Goal: Task Accomplishment & Management: Manage account settings

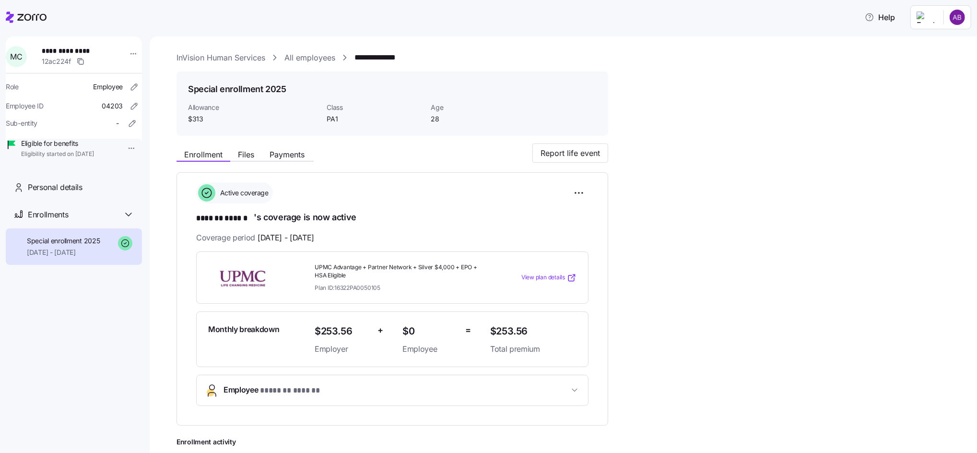
click at [304, 58] on link "All employees" at bounding box center [309, 58] width 51 height 12
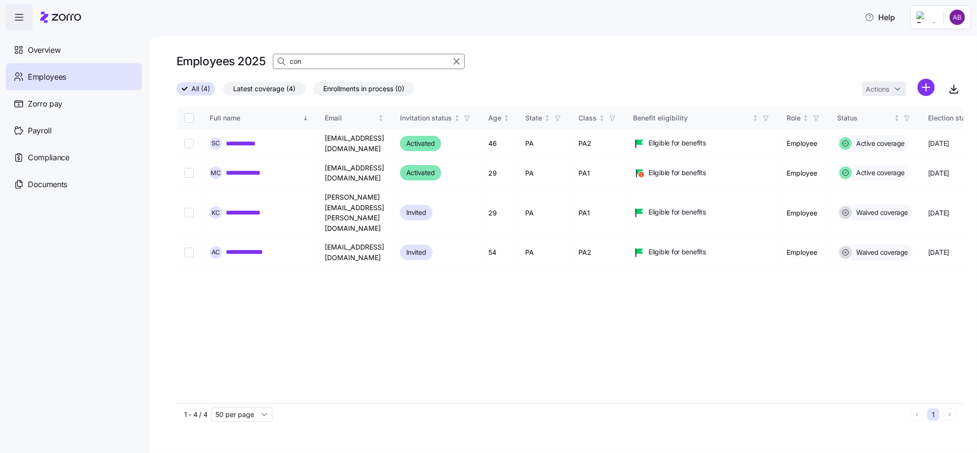
drag, startPoint x: 320, startPoint y: 62, endPoint x: 288, endPoint y: 62, distance: 32.1
click at [288, 62] on div "con" at bounding box center [369, 61] width 192 height 15
click at [955, 93] on icon "button" at bounding box center [954, 89] width 12 height 12
click at [44, 76] on span "Employees" at bounding box center [47, 77] width 38 height 12
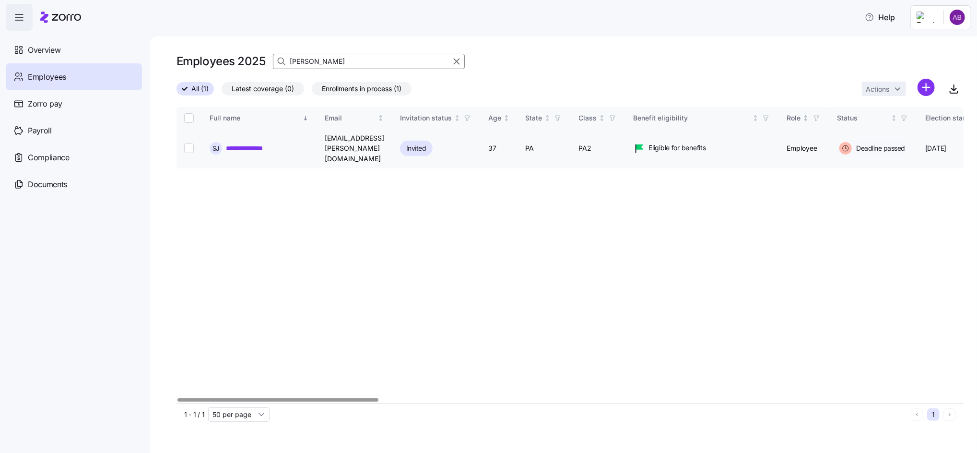
type input "[PERSON_NAME]"
click at [242, 144] on link "**********" at bounding box center [253, 148] width 54 height 10
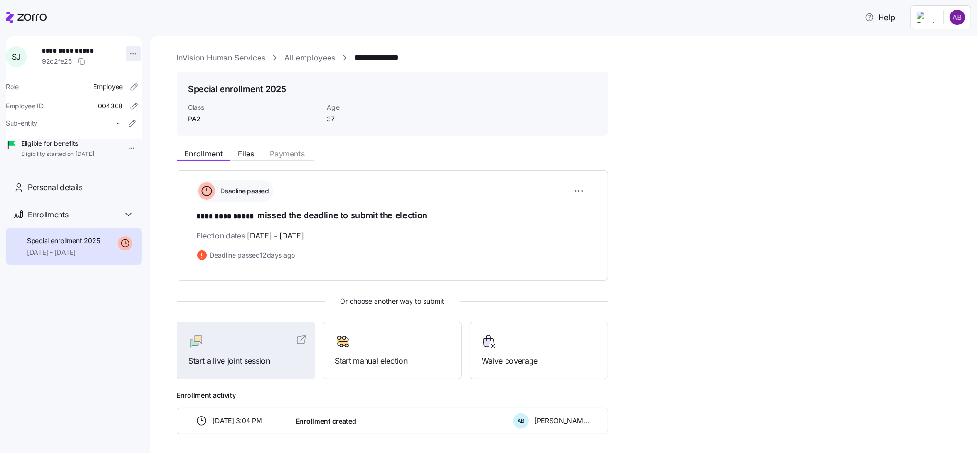
click at [128, 53] on html "**********" at bounding box center [488, 223] width 977 height 447
click at [154, 105] on html "**********" at bounding box center [488, 223] width 977 height 447
click at [129, 85] on icon "button" at bounding box center [134, 87] width 10 height 10
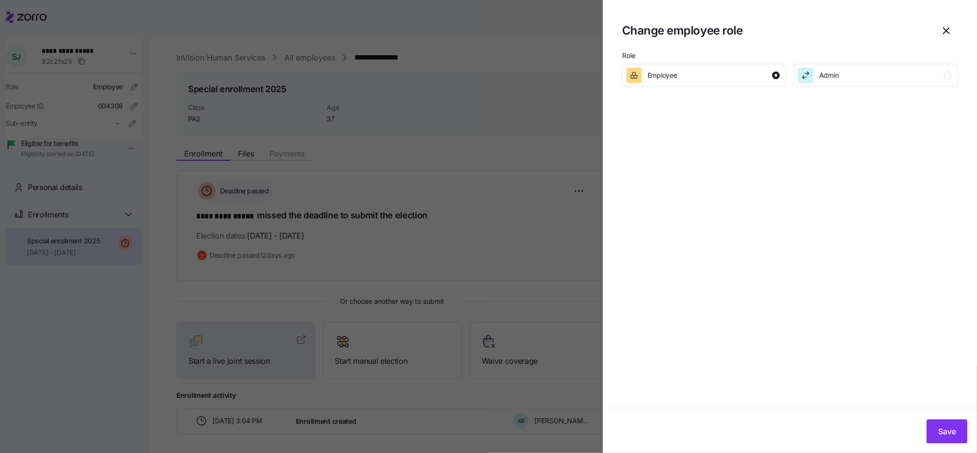
click at [100, 86] on div at bounding box center [488, 226] width 977 height 453
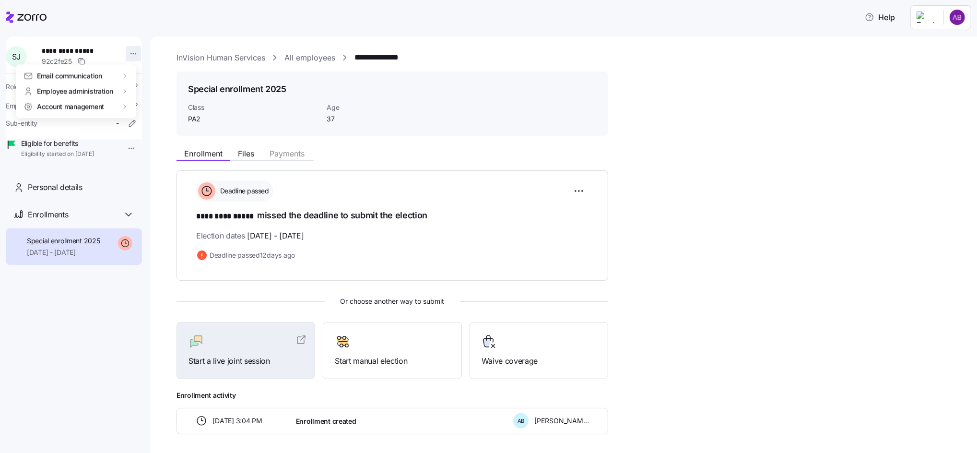
click at [126, 55] on html "**********" at bounding box center [488, 223] width 977 height 447
click at [162, 94] on div "Terminate employee" at bounding box center [172, 92] width 64 height 11
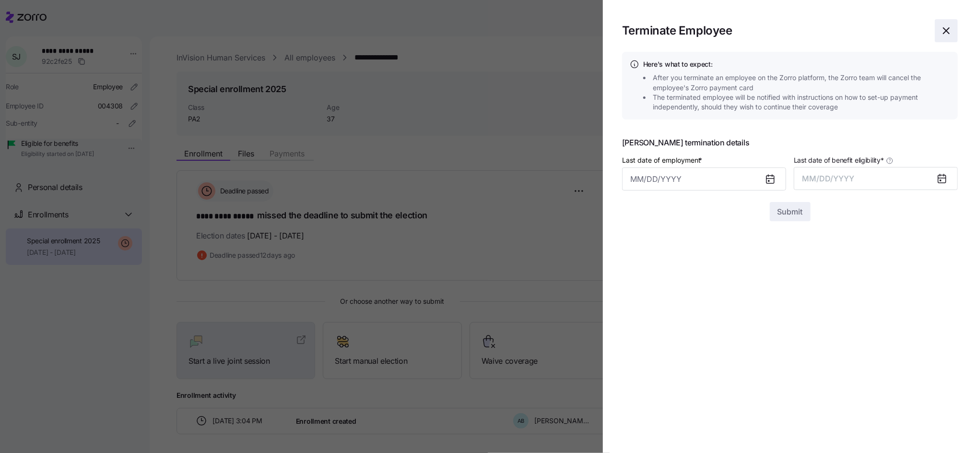
click at [944, 30] on icon "button" at bounding box center [946, 31] width 12 height 12
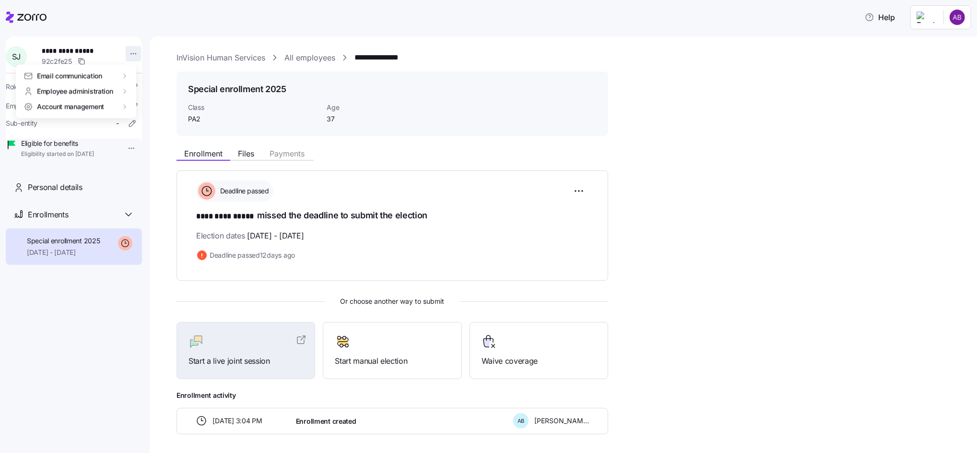
click at [127, 54] on html "**********" at bounding box center [488, 223] width 977 height 447
click at [152, 93] on div "Terminate employee" at bounding box center [172, 92] width 64 height 11
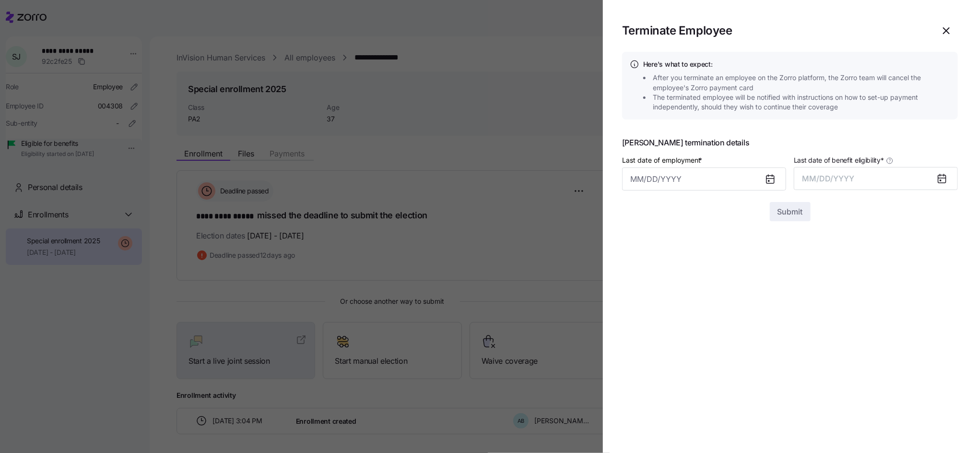
click at [771, 181] on icon at bounding box center [770, 179] width 8 height 8
click at [712, 181] on input "Last date of employment *" at bounding box center [704, 178] width 164 height 23
click at [641, 217] on icon "button" at bounding box center [642, 212] width 11 height 11
click at [686, 257] on button "3" at bounding box center [689, 257] width 23 height 23
type input "[DATE]"
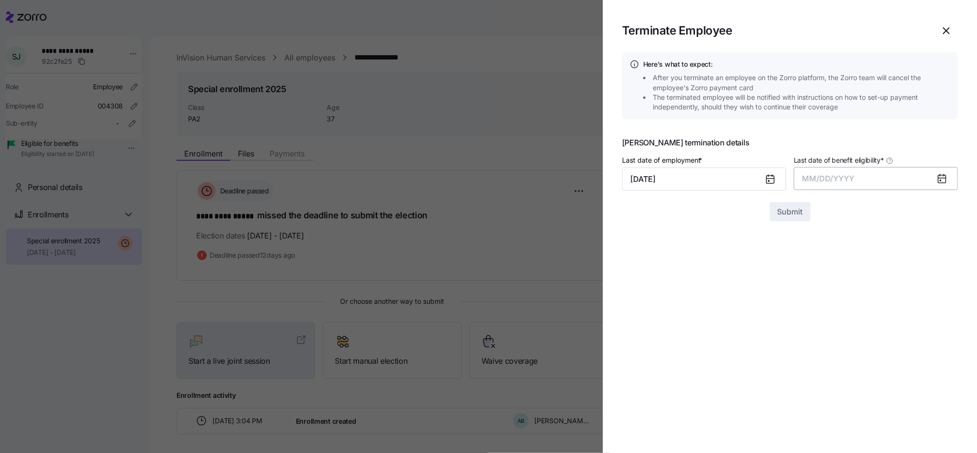
click at [912, 179] on button "MM/DD/YYYY" at bounding box center [876, 178] width 164 height 23
click at [834, 308] on button "Oct" at bounding box center [829, 309] width 55 height 23
click at [794, 218] on button "Submit" at bounding box center [790, 211] width 41 height 19
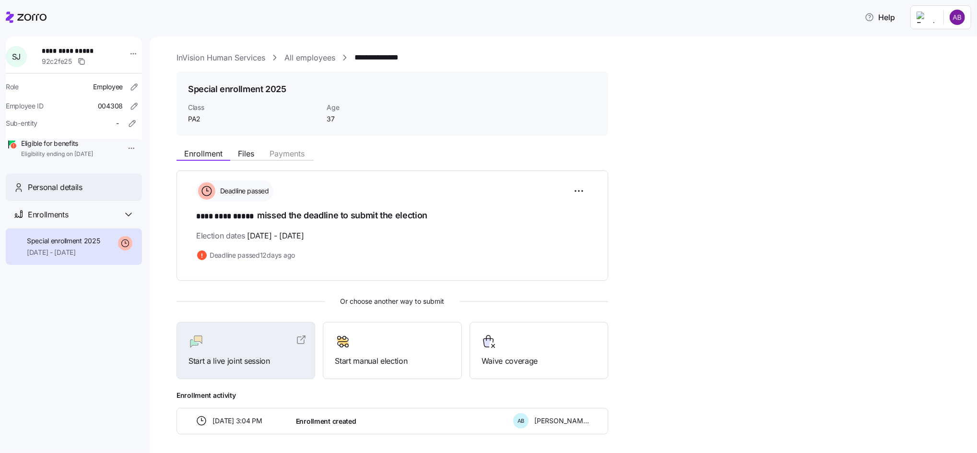
click at [61, 194] on div "Personal details" at bounding box center [74, 187] width 136 height 27
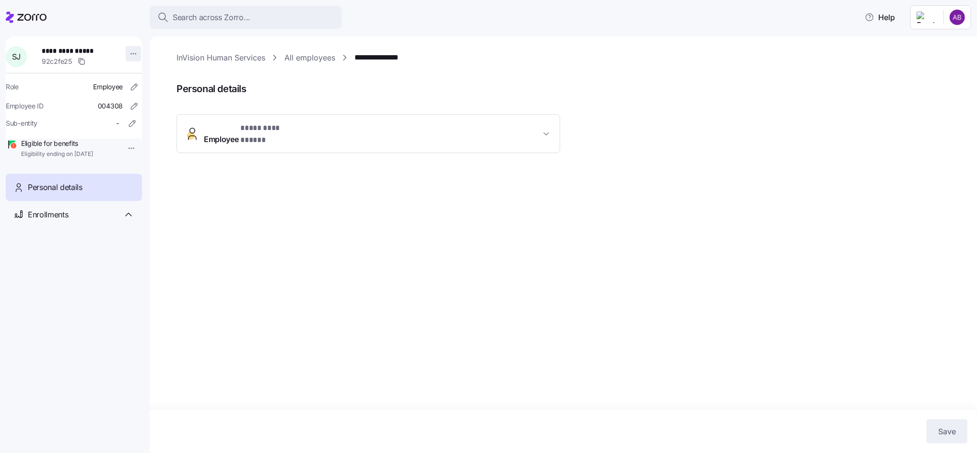
click at [129, 49] on html "**********" at bounding box center [488, 223] width 977 height 447
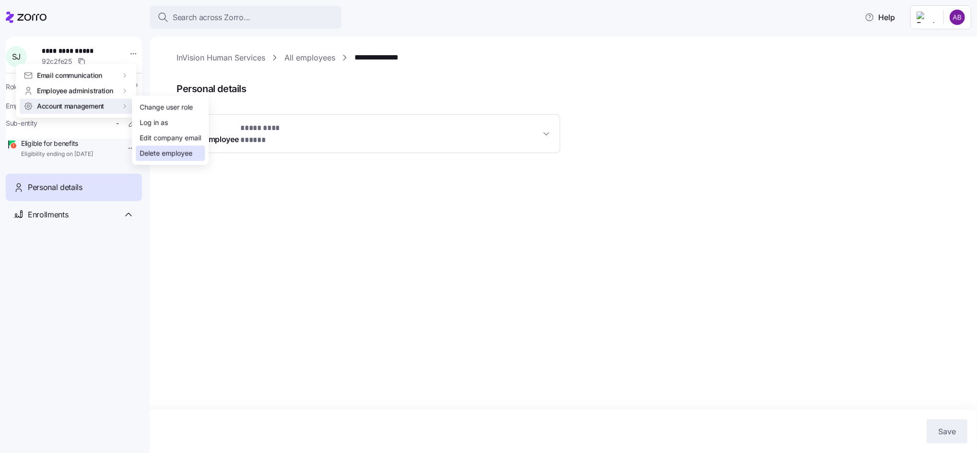
click at [187, 148] on div "Delete employee" at bounding box center [166, 153] width 53 height 11
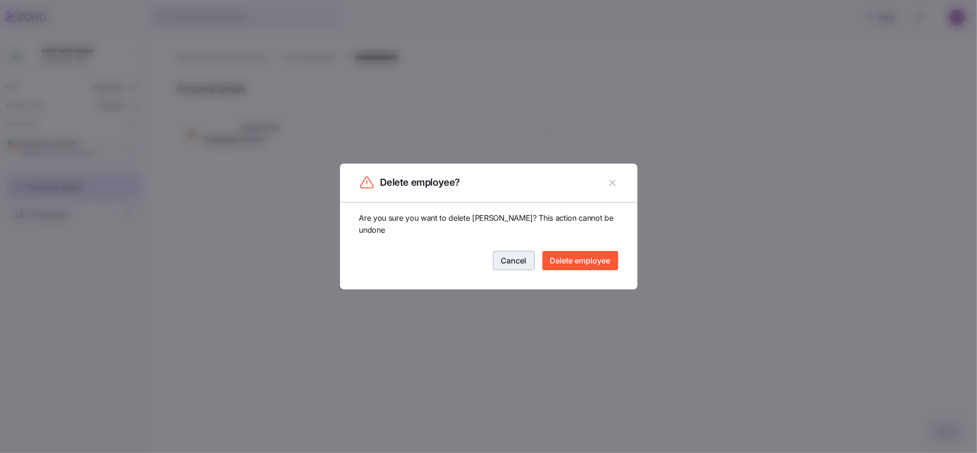
click at [505, 263] on span "Cancel" at bounding box center [513, 261] width 25 height 12
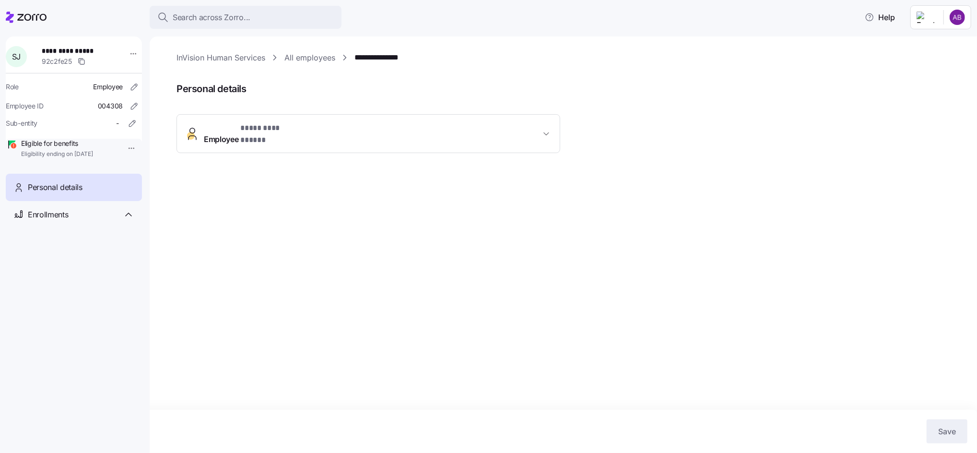
click at [309, 57] on link "All employees" at bounding box center [309, 58] width 51 height 12
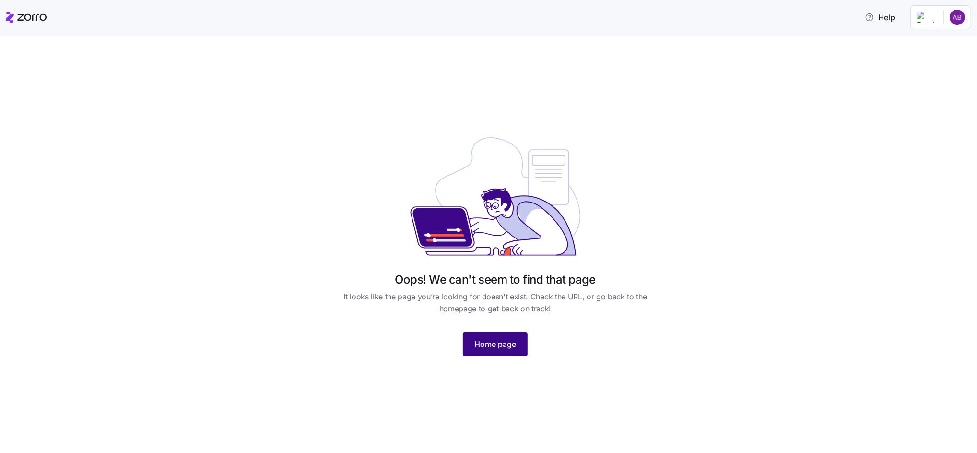
click at [500, 335] on button "Home page" at bounding box center [495, 344] width 65 height 24
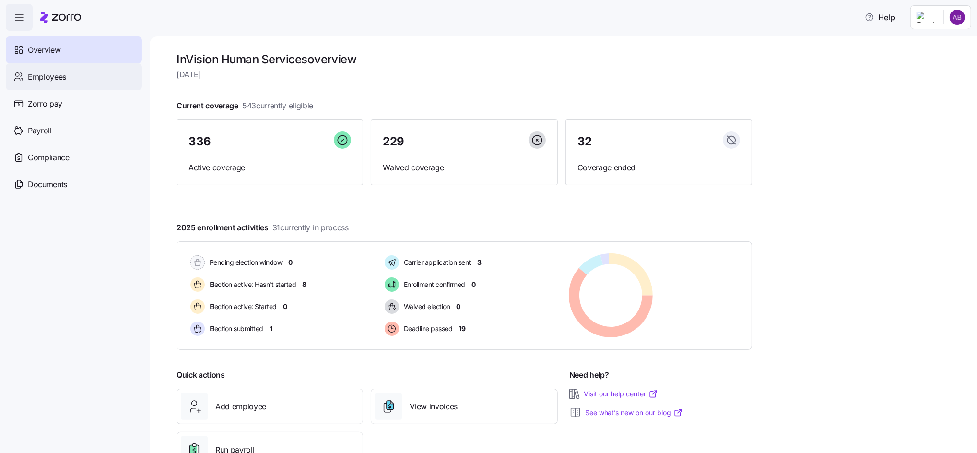
click at [42, 71] on span "Employees" at bounding box center [47, 77] width 38 height 12
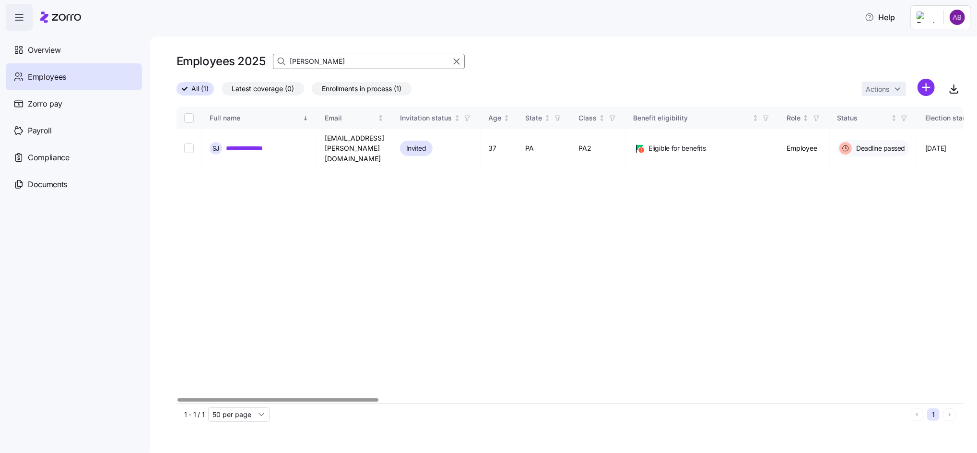
click at [199, 398] on div at bounding box center [277, 399] width 200 height 3
drag, startPoint x: 316, startPoint y: 58, endPoint x: 246, endPoint y: 54, distance: 70.6
click at [246, 54] on div "Employees 2025 jenks" at bounding box center [569, 61] width 787 height 19
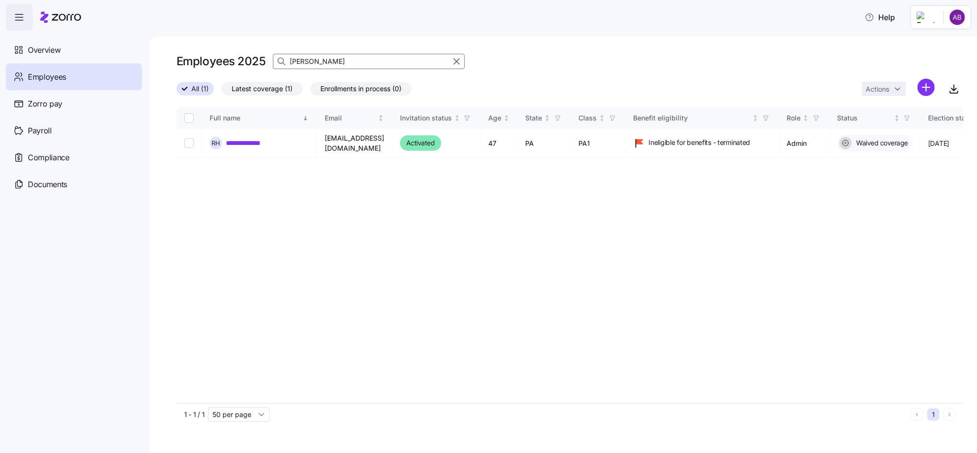
drag, startPoint x: 335, startPoint y: 62, endPoint x: 251, endPoint y: 52, distance: 84.6
click at [252, 53] on div "Employees 2025 herron" at bounding box center [569, 61] width 787 height 19
click at [314, 47] on div "**********" at bounding box center [563, 244] width 827 height 416
drag, startPoint x: 316, startPoint y: 58, endPoint x: 267, endPoint y: 58, distance: 49.4
click at [267, 58] on div "Employees 2025 fletcher" at bounding box center [569, 61] width 787 height 19
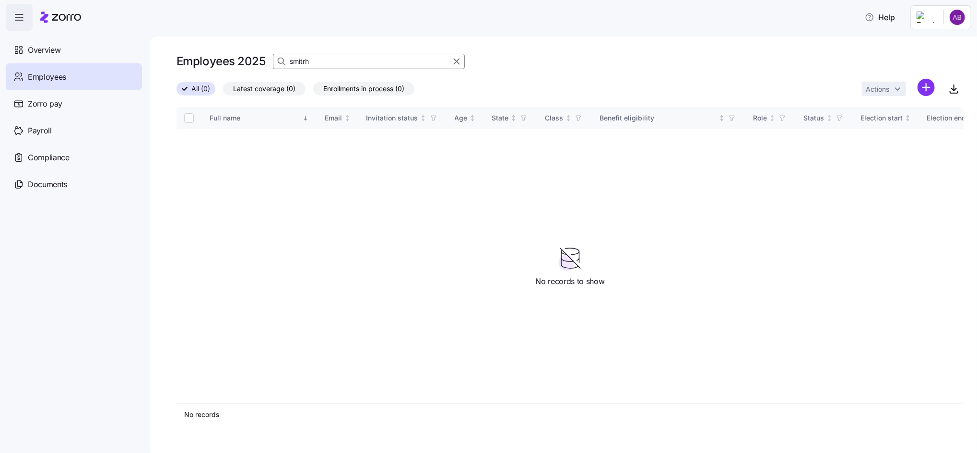
drag, startPoint x: 315, startPoint y: 57, endPoint x: 241, endPoint y: 55, distance: 73.9
click at [243, 55] on div "Employees 2025 smitrh" at bounding box center [569, 61] width 787 height 19
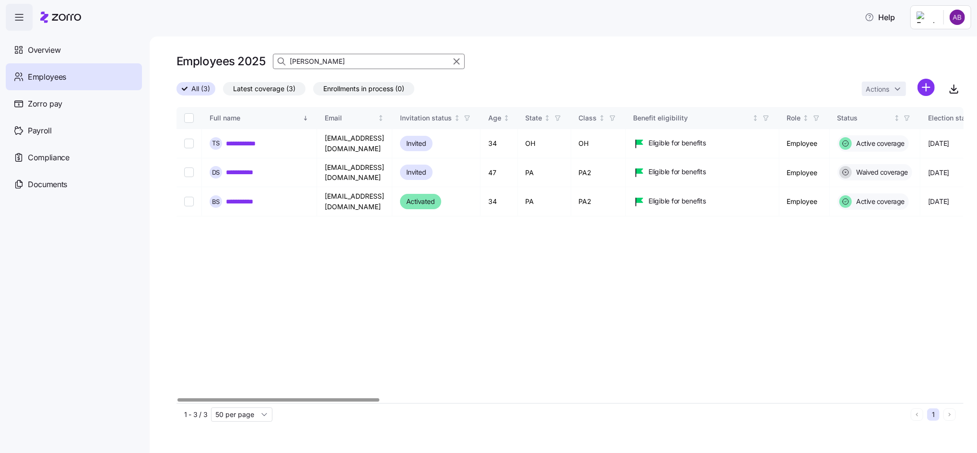
drag, startPoint x: 309, startPoint y: 58, endPoint x: 257, endPoint y: 58, distance: 52.3
click at [257, 58] on div "Employees 2025 smith" at bounding box center [569, 61] width 787 height 19
type input "johnson"
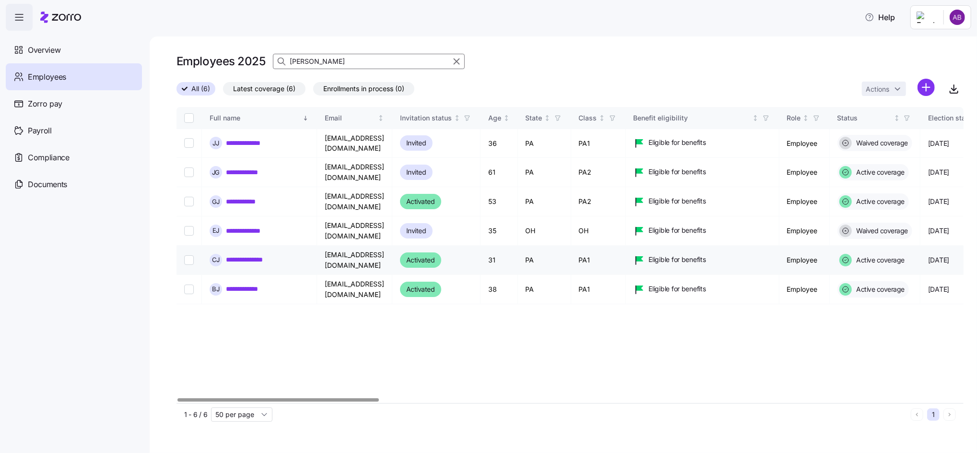
click at [255, 255] on link "**********" at bounding box center [260, 260] width 68 height 10
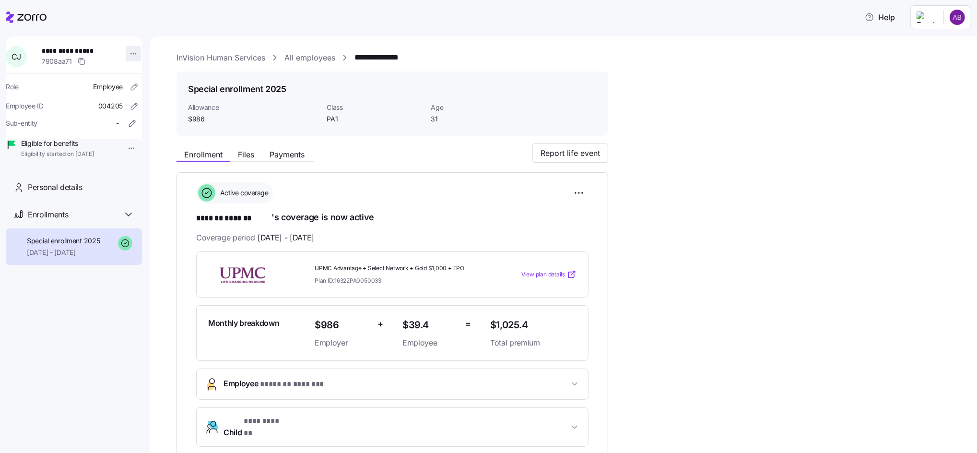
click at [126, 52] on html "**********" at bounding box center [488, 223] width 977 height 447
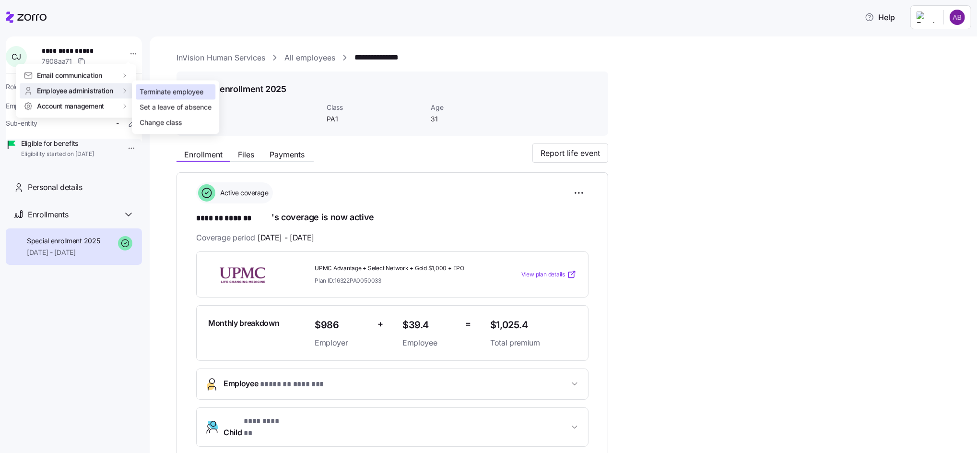
click at [160, 91] on div "Terminate employee" at bounding box center [172, 92] width 64 height 11
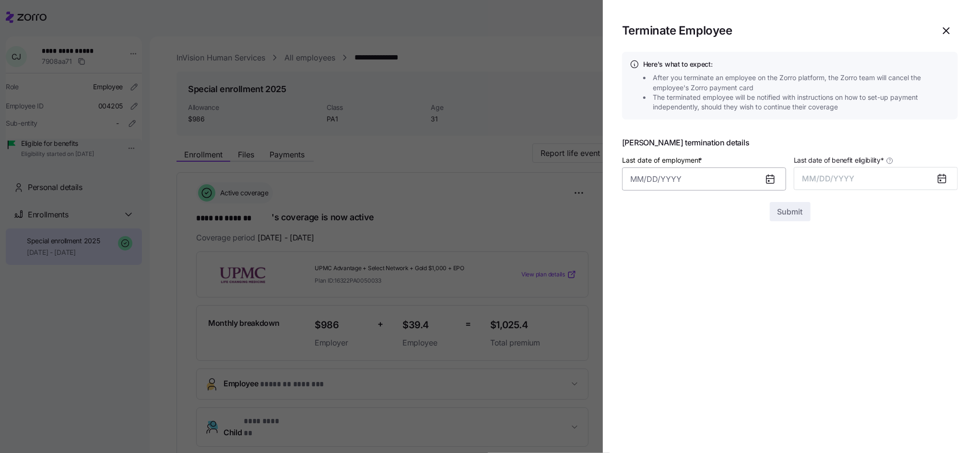
click at [672, 189] on input "Last date of employment *" at bounding box center [704, 178] width 164 height 23
click at [642, 212] on icon "button" at bounding box center [642, 212] width 11 height 11
click at [689, 258] on button "3" at bounding box center [689, 257] width 23 height 23
type input "[DATE]"
click at [846, 183] on span "MM/DD/YYYY" at bounding box center [828, 179] width 52 height 10
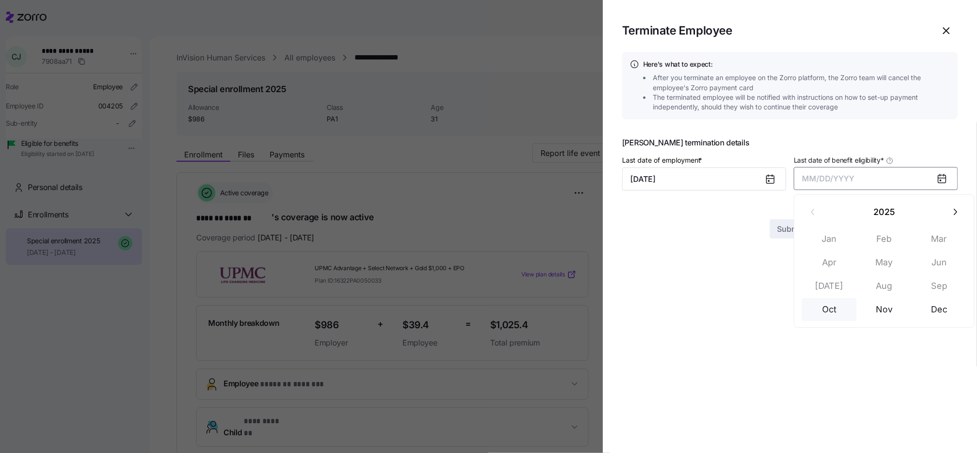
click at [830, 311] on button "Oct" at bounding box center [829, 309] width 55 height 23
click at [785, 217] on span "Submit" at bounding box center [789, 212] width 25 height 12
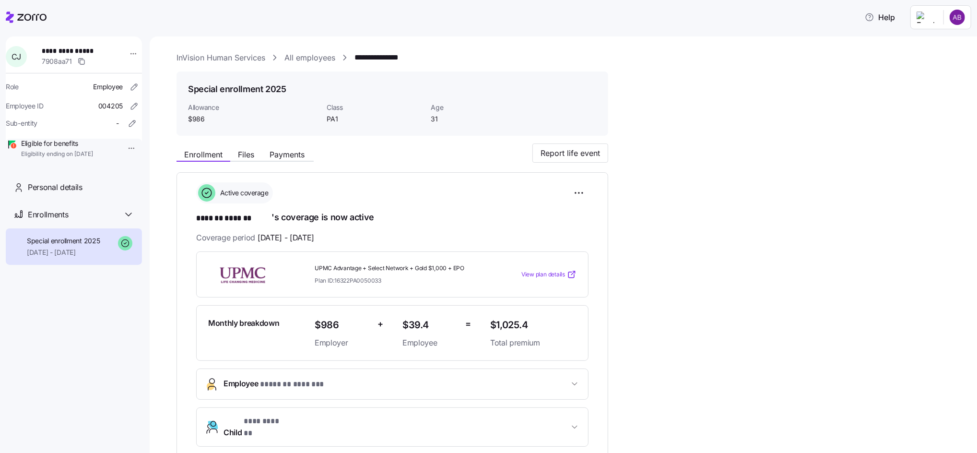
click at [329, 58] on link "All employees" at bounding box center [309, 58] width 51 height 12
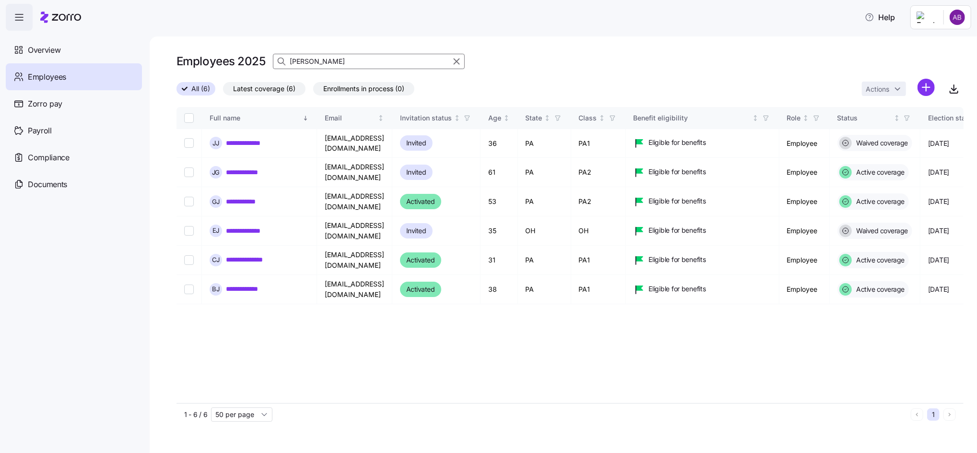
drag, startPoint x: 334, startPoint y: 63, endPoint x: 267, endPoint y: 61, distance: 67.1
click at [267, 61] on div "Employees 2025 johnson" at bounding box center [569, 61] width 787 height 19
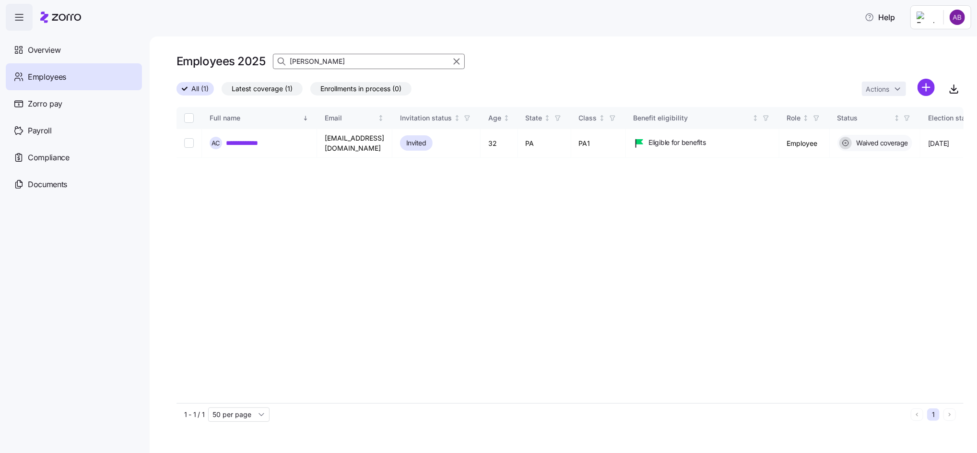
drag, startPoint x: 316, startPoint y: 64, endPoint x: 268, endPoint y: 54, distance: 49.5
click at [267, 58] on div "Employees 2025 crespo" at bounding box center [569, 61] width 787 height 19
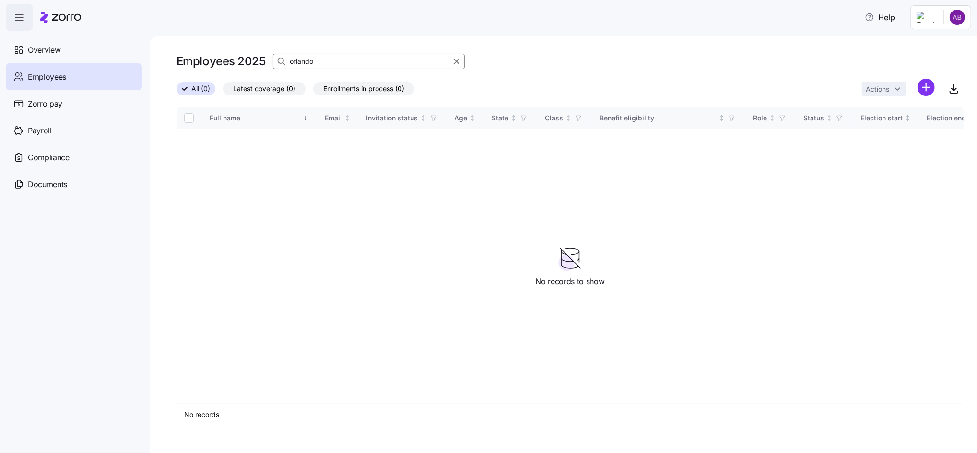
drag, startPoint x: 319, startPoint y: 60, endPoint x: 280, endPoint y: 54, distance: 40.3
click at [280, 54] on div "orlando" at bounding box center [369, 61] width 192 height 15
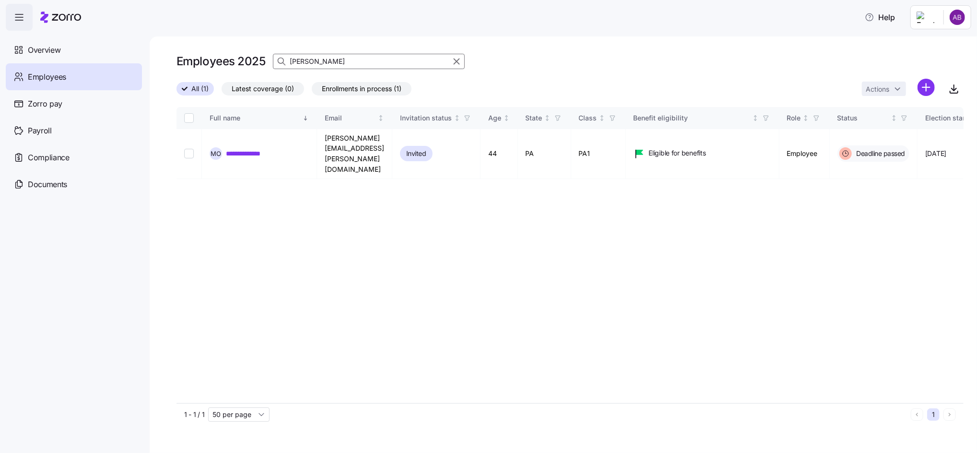
drag, startPoint x: 318, startPoint y: 64, endPoint x: 270, endPoint y: 60, distance: 48.6
click at [270, 59] on div "Employees 2025 olando" at bounding box center [569, 61] width 787 height 19
drag, startPoint x: 330, startPoint y: 67, endPoint x: 270, endPoint y: 60, distance: 60.4
click at [270, 60] on div "Employees 2025 jenks" at bounding box center [569, 61] width 787 height 19
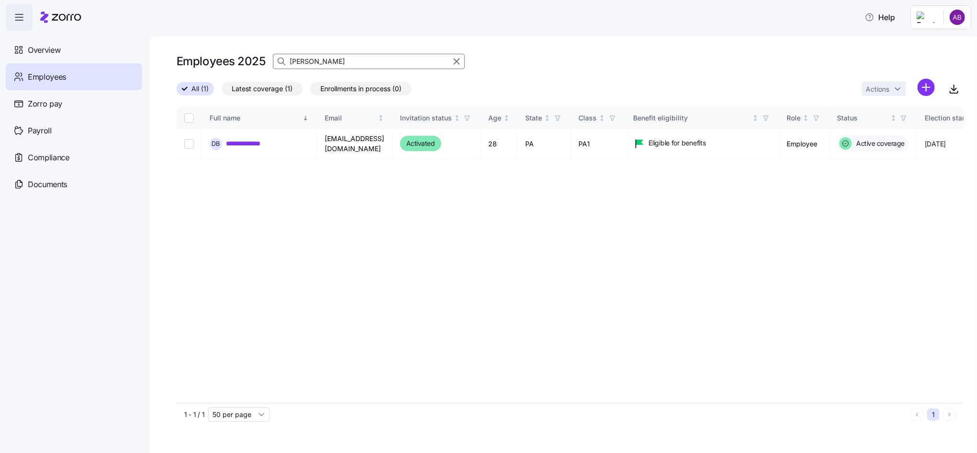
type input "baublitz"
click at [250, 142] on link "**********" at bounding box center [249, 144] width 47 height 10
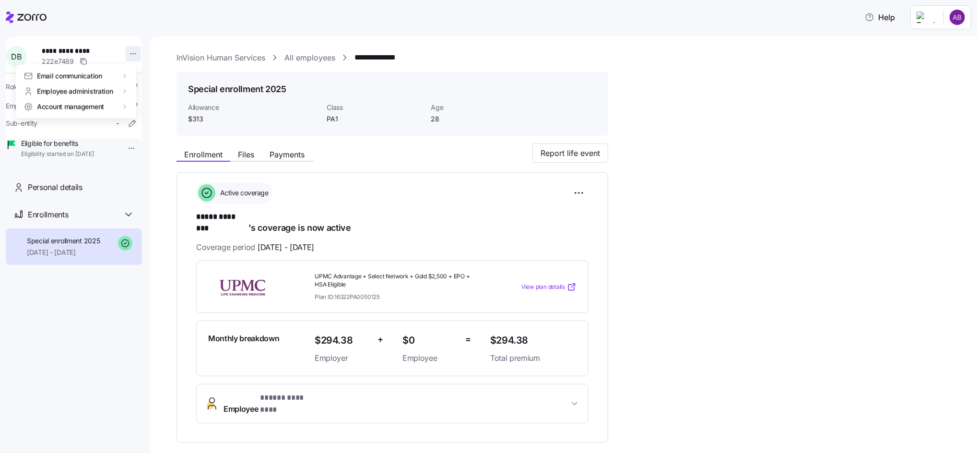
click at [129, 55] on html "**********" at bounding box center [488, 223] width 977 height 447
click at [146, 94] on div "Terminate employee" at bounding box center [172, 92] width 64 height 11
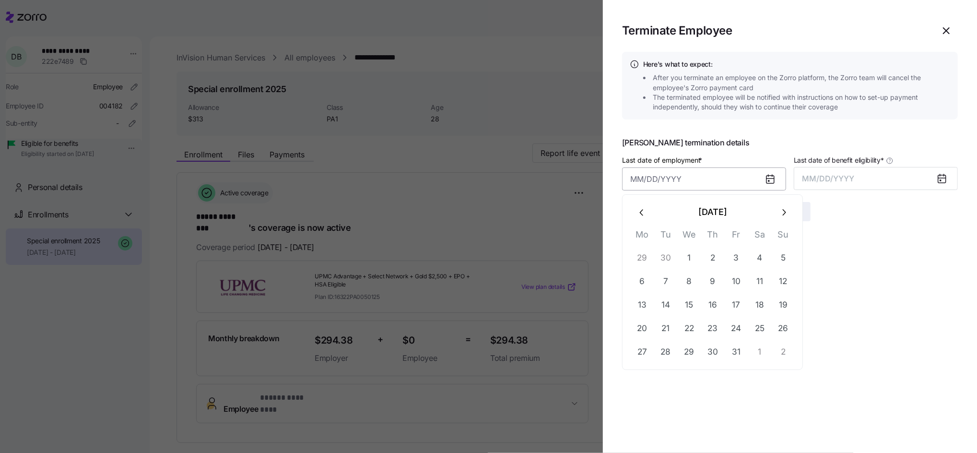
click at [644, 187] on input "Last date of employment *" at bounding box center [704, 178] width 164 height 23
type input "September 2, 2025"
click at [859, 181] on button "MM/DD/YYYY" at bounding box center [876, 178] width 164 height 23
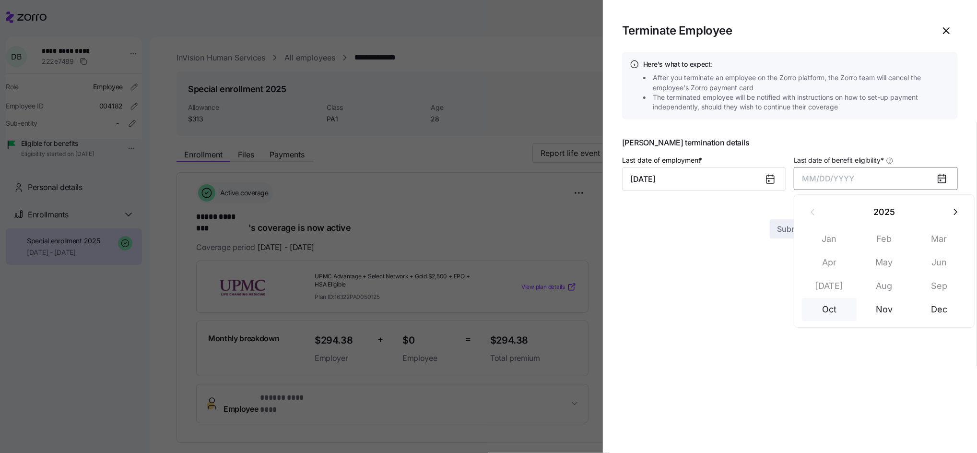
click at [831, 310] on button "Oct" at bounding box center [829, 309] width 55 height 23
click at [784, 211] on span "Submit" at bounding box center [789, 212] width 25 height 12
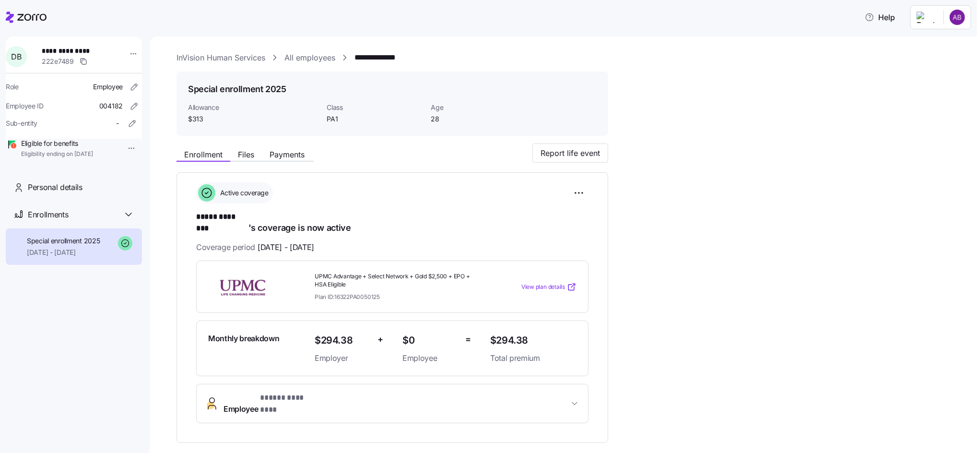
click at [313, 58] on link "All employees" at bounding box center [309, 58] width 51 height 12
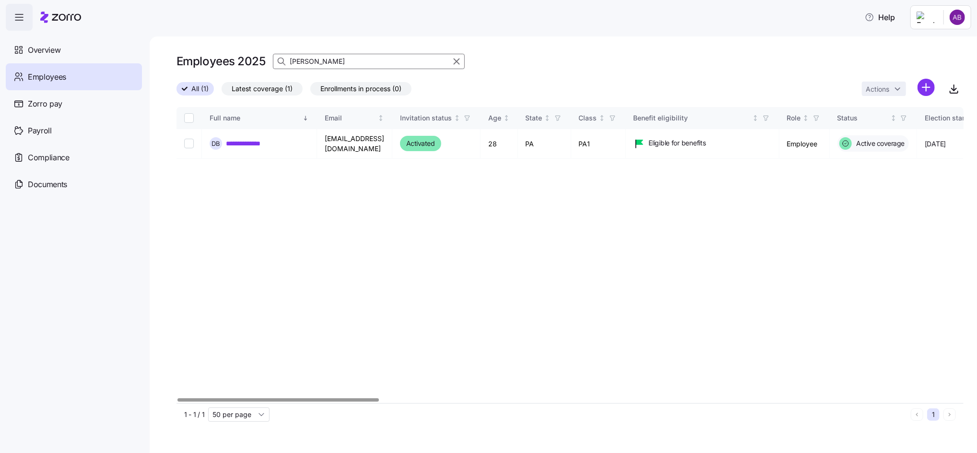
drag, startPoint x: 317, startPoint y: 61, endPoint x: 263, endPoint y: 57, distance: 53.9
click at [263, 57] on div "Employees 2025 baublitz" at bounding box center [569, 61] width 787 height 19
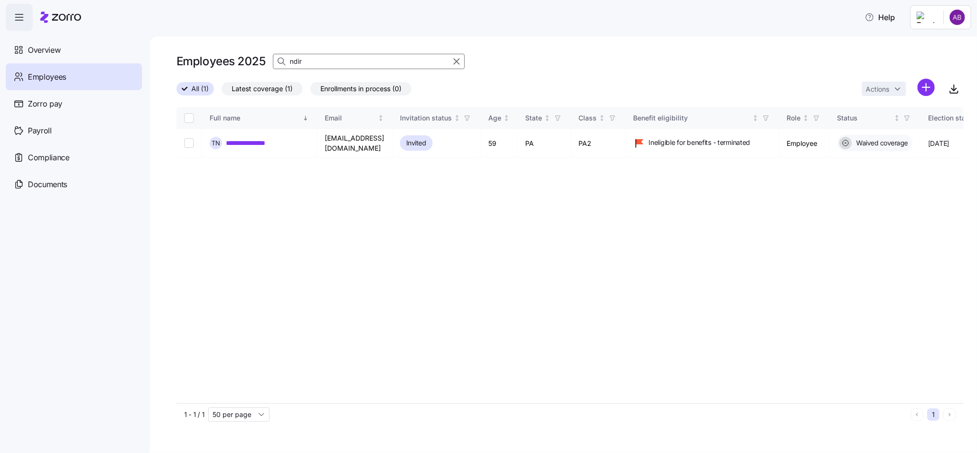
drag, startPoint x: 320, startPoint y: 64, endPoint x: 283, endPoint y: 68, distance: 37.1
click at [283, 68] on div "ndir" at bounding box center [369, 61] width 192 height 15
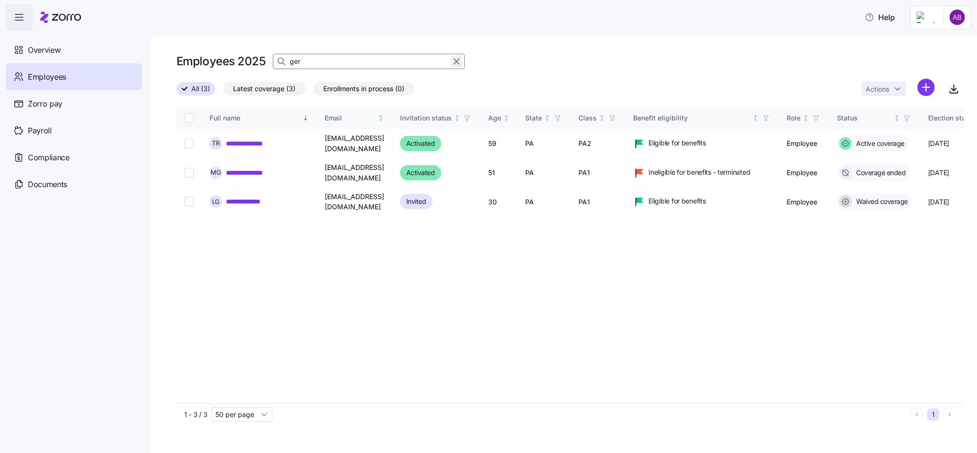
type input "ger"
click at [453, 60] on icon "button" at bounding box center [456, 62] width 11 height 12
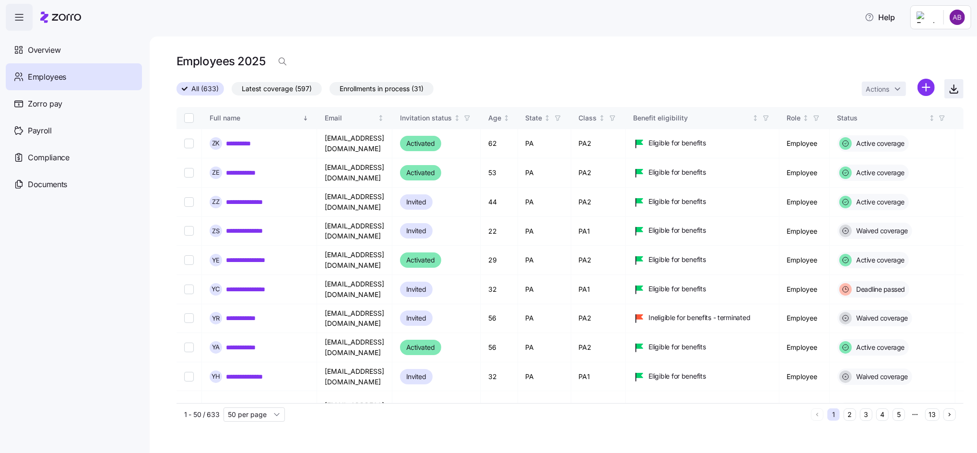
click at [949, 88] on icon "button" at bounding box center [954, 89] width 12 height 12
click at [279, 60] on icon "button" at bounding box center [282, 61] width 6 height 6
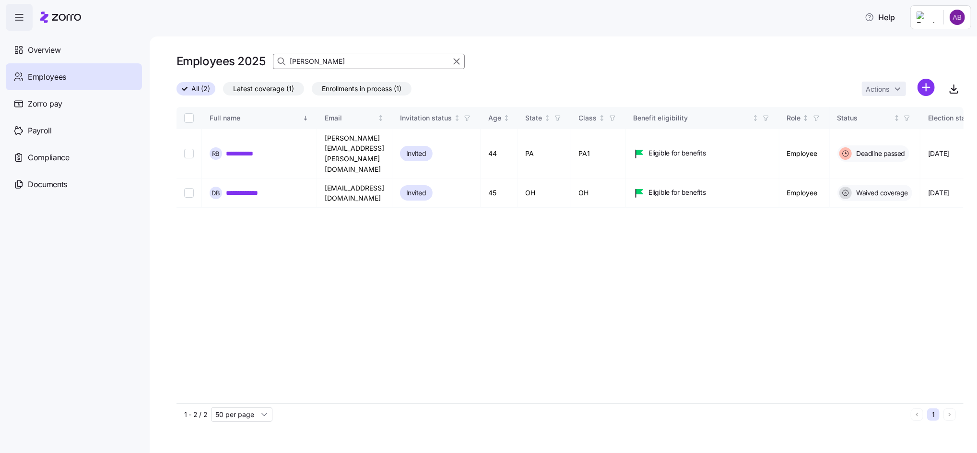
drag, startPoint x: 335, startPoint y: 62, endPoint x: 275, endPoint y: 57, distance: 60.6
click at [277, 58] on div "boone" at bounding box center [369, 61] width 192 height 15
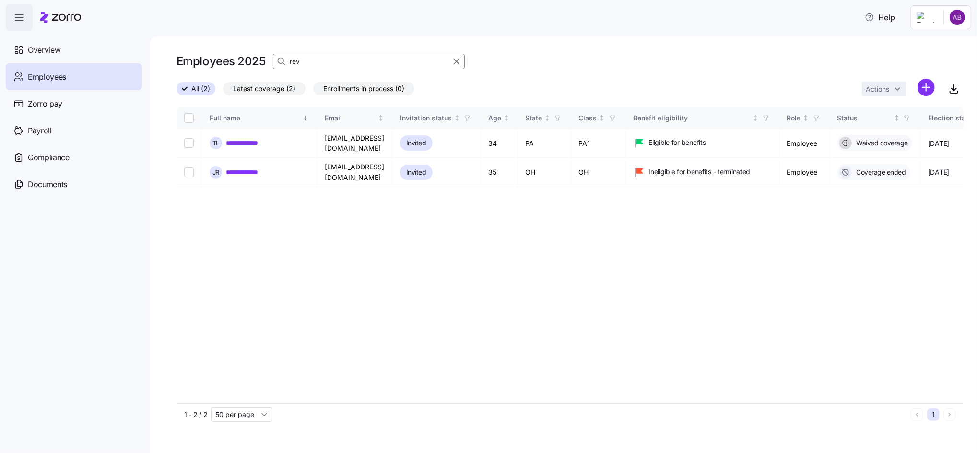
drag, startPoint x: 311, startPoint y: 60, endPoint x: 272, endPoint y: 51, distance: 39.9
click at [275, 55] on div "rev" at bounding box center [369, 61] width 192 height 15
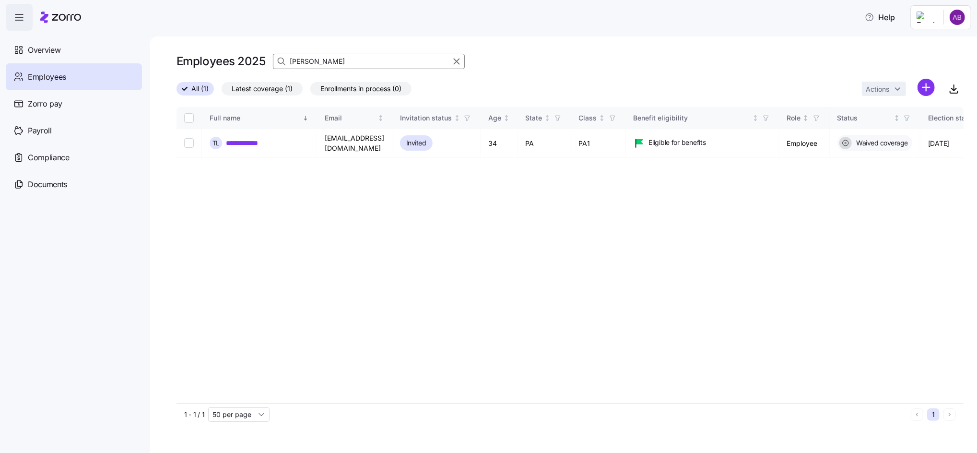
drag, startPoint x: 324, startPoint y: 58, endPoint x: 274, endPoint y: 58, distance: 49.4
click at [275, 58] on div "lofton" at bounding box center [369, 61] width 192 height 15
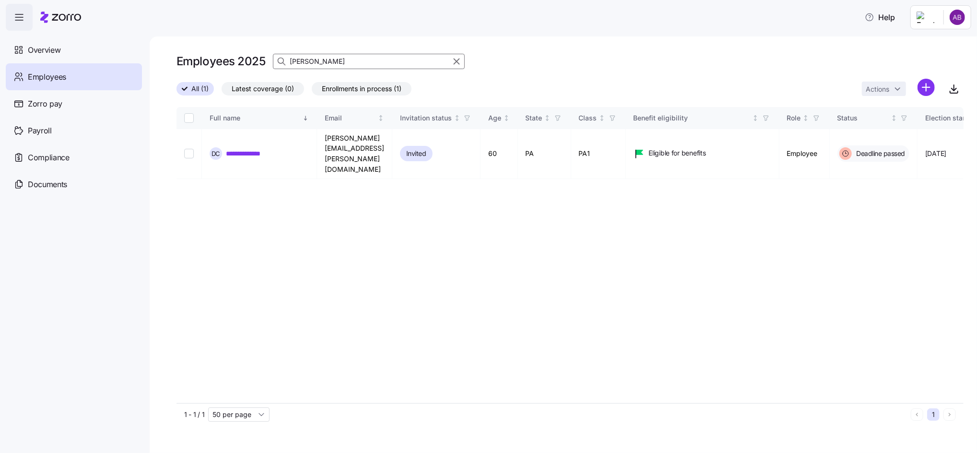
drag, startPoint x: 335, startPoint y: 62, endPoint x: 277, endPoint y: 61, distance: 58.0
click at [277, 61] on div "cameron" at bounding box center [369, 61] width 192 height 15
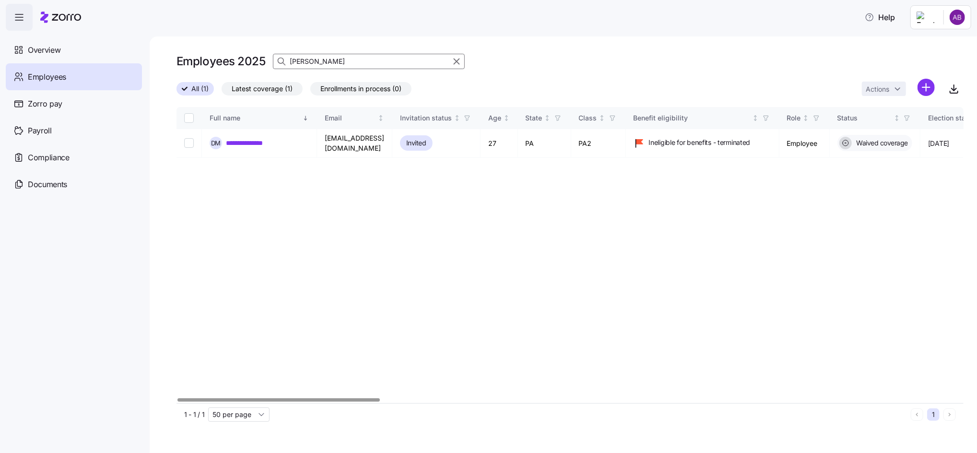
drag, startPoint x: 312, startPoint y: 61, endPoint x: 272, endPoint y: 57, distance: 40.5
click at [273, 57] on input "medina" at bounding box center [369, 61] width 192 height 15
type input "warc"
